Goal: Task Accomplishment & Management: Manage account settings

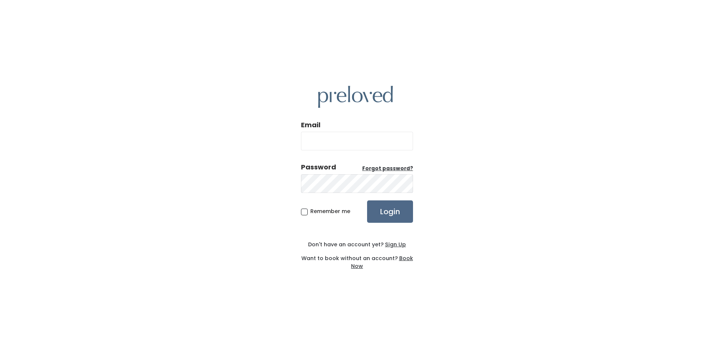
click at [326, 139] on input "Email" at bounding box center [357, 141] width 112 height 19
type input "danmomen@yahoo.com"
click at [375, 211] on input "Login" at bounding box center [390, 212] width 46 height 22
click at [372, 166] on u "Forgot password?" at bounding box center [387, 168] width 51 height 7
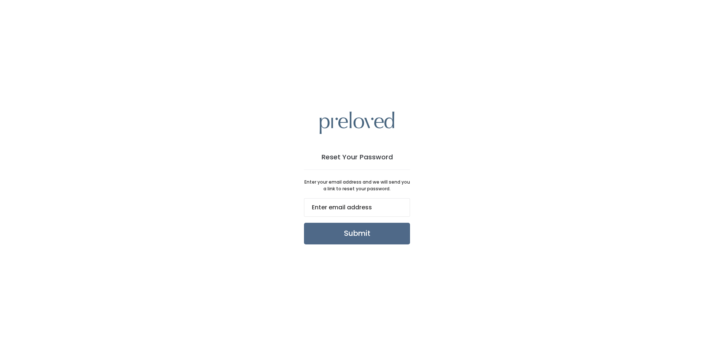
click at [317, 206] on input "email" at bounding box center [357, 207] width 106 height 19
type input "[EMAIL_ADDRESS][DOMAIN_NAME]"
click at [330, 233] on input "Submit" at bounding box center [357, 234] width 106 height 22
